Goal: Task Accomplishment & Management: Manage account settings

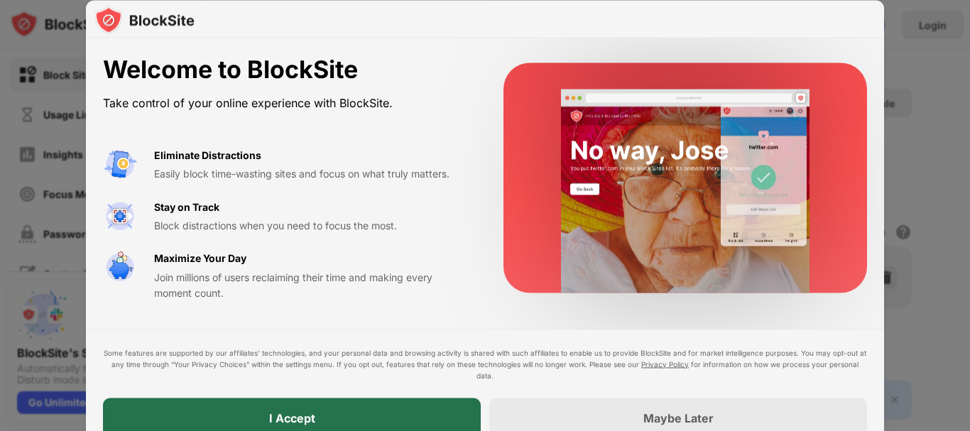
click at [274, 421] on div "I Accept" at bounding box center [292, 417] width 46 height 14
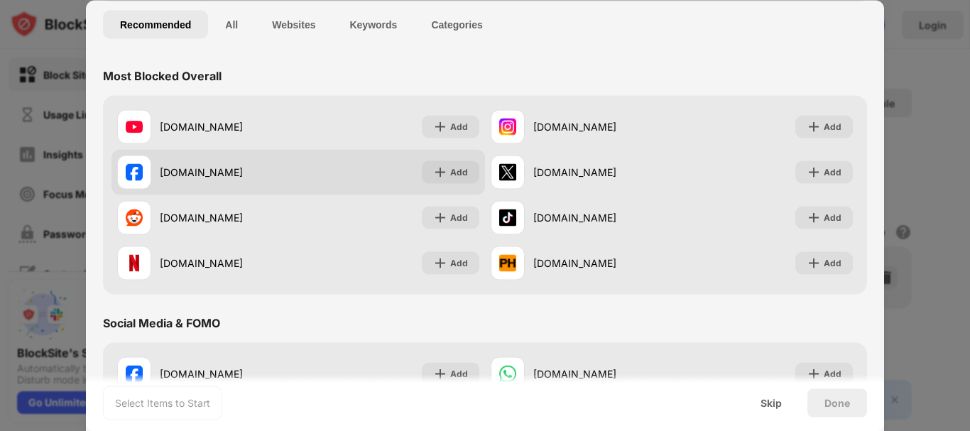
scroll to position [71, 0]
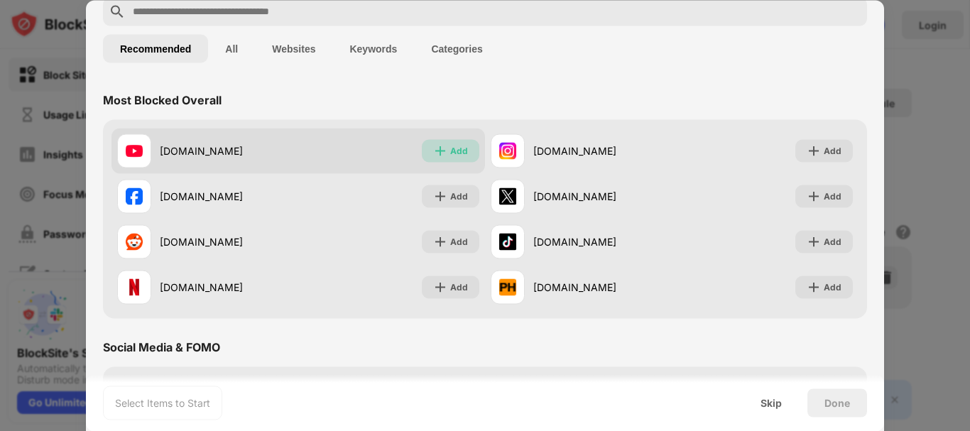
click at [434, 146] on img at bounding box center [440, 150] width 14 height 14
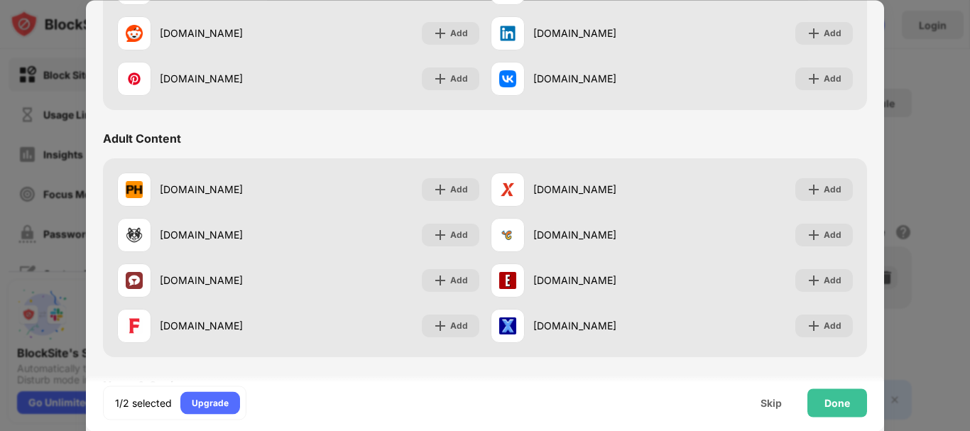
scroll to position [568, 0]
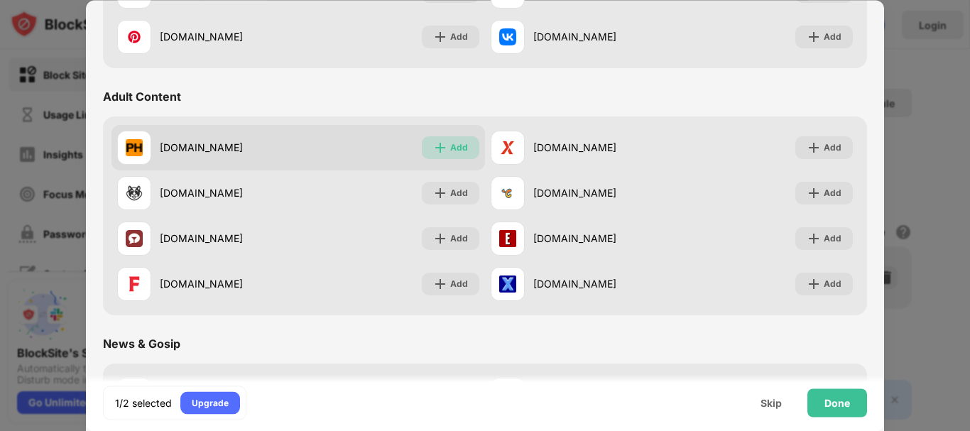
click at [433, 151] on img at bounding box center [440, 148] width 14 height 14
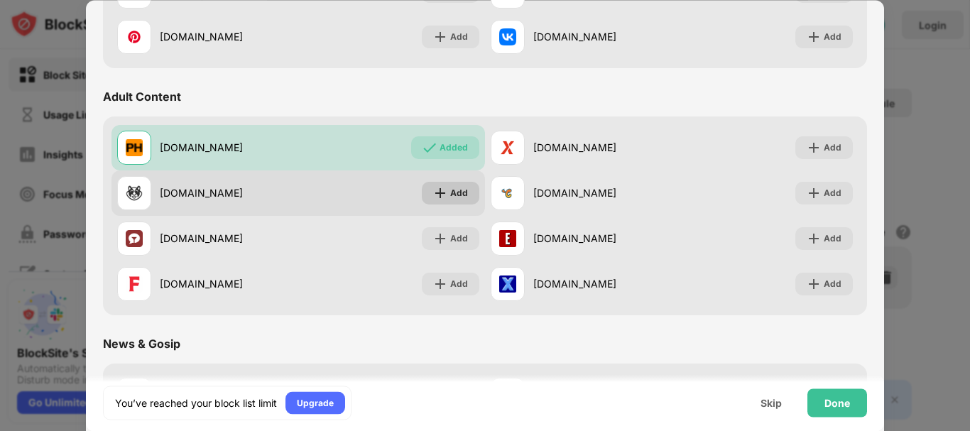
click at [437, 195] on img at bounding box center [440, 193] width 14 height 14
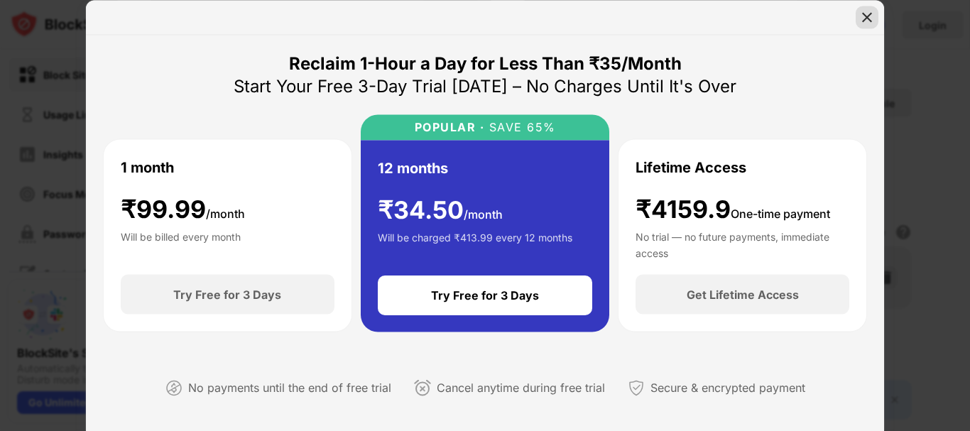
click at [869, 16] on img at bounding box center [867, 17] width 14 height 14
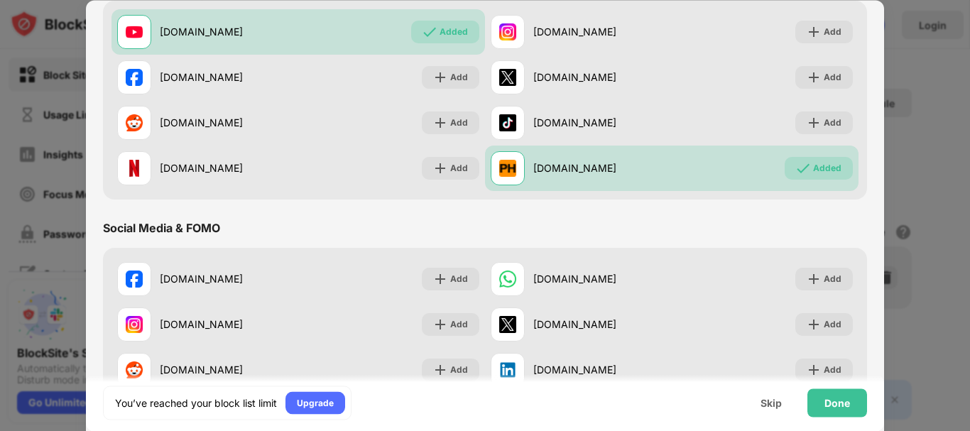
scroll to position [213, 0]
